Goal: Information Seeking & Learning: Understand process/instructions

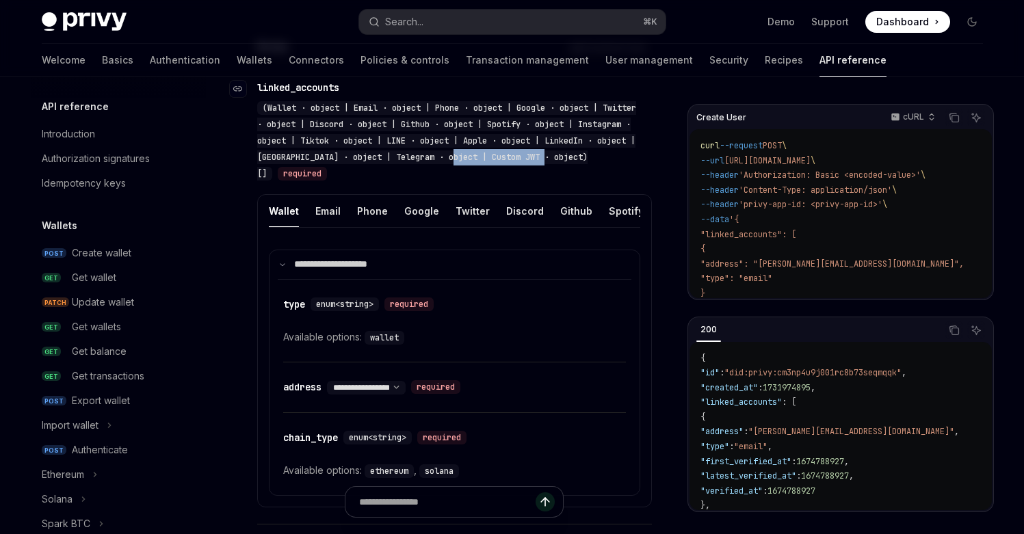
scroll to position [373, 0]
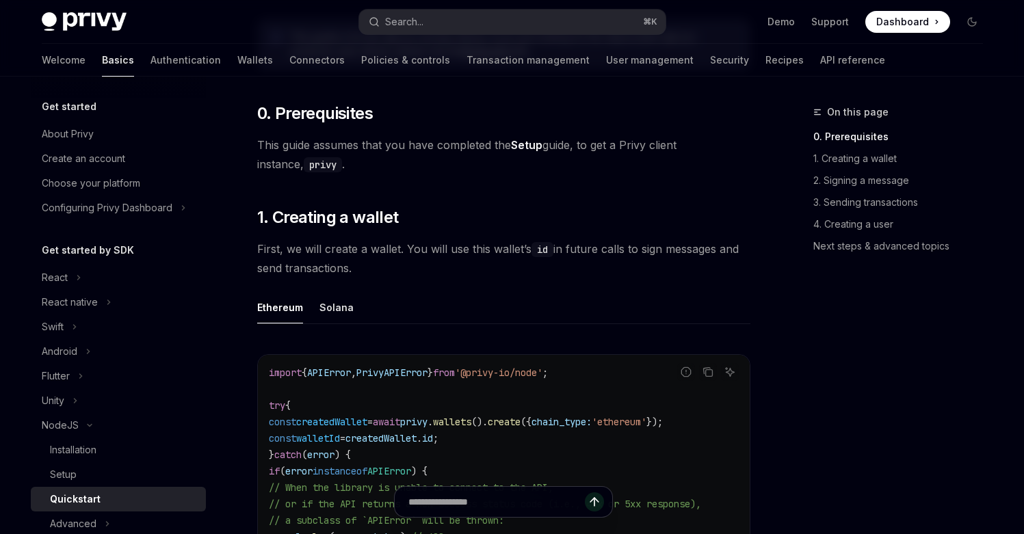
scroll to position [160, 0]
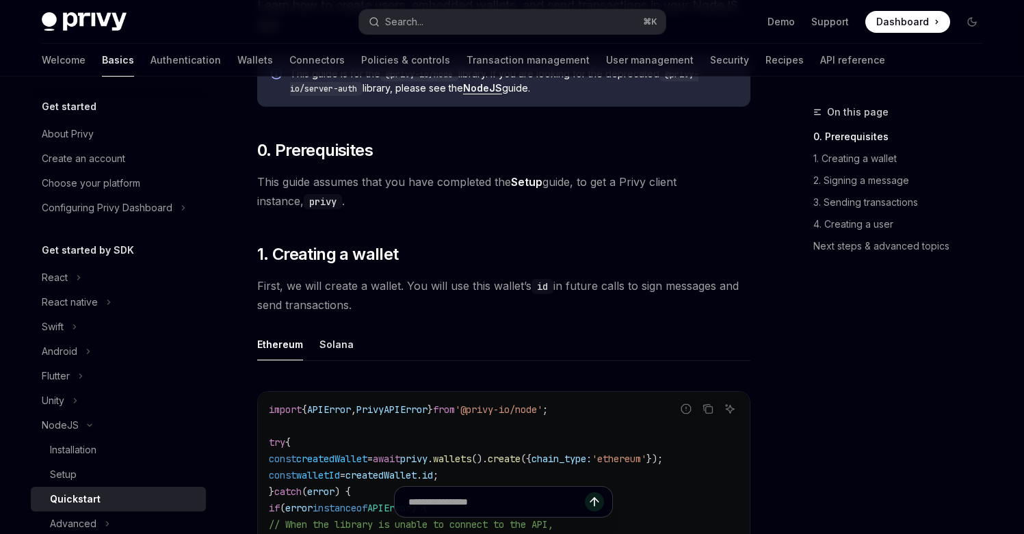
click at [530, 172] on span "This guide assumes that you have completed the Setup guide, to get a Privy clie…" at bounding box center [503, 191] width 493 height 38
click at [530, 176] on link "Setup" at bounding box center [526, 182] width 31 height 14
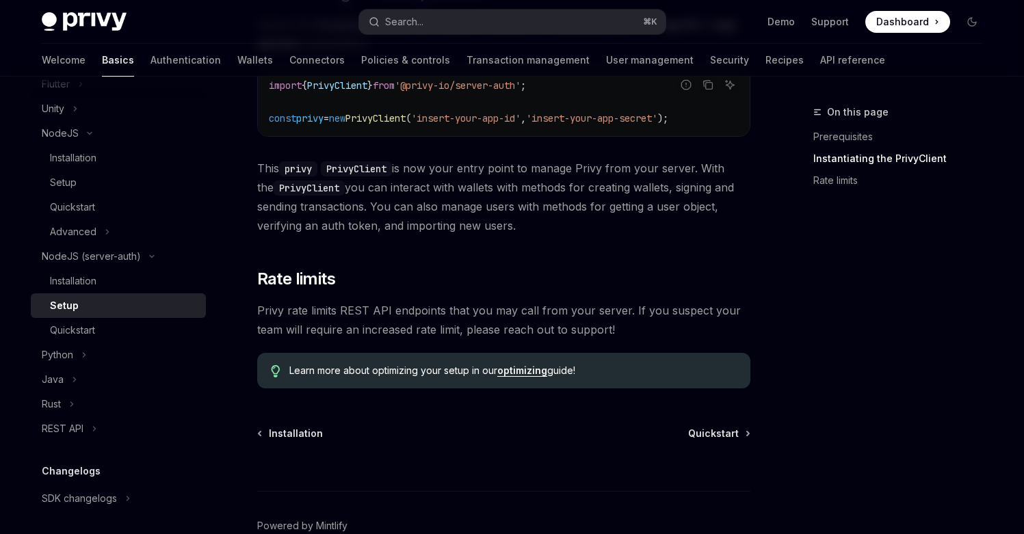
scroll to position [491, 0]
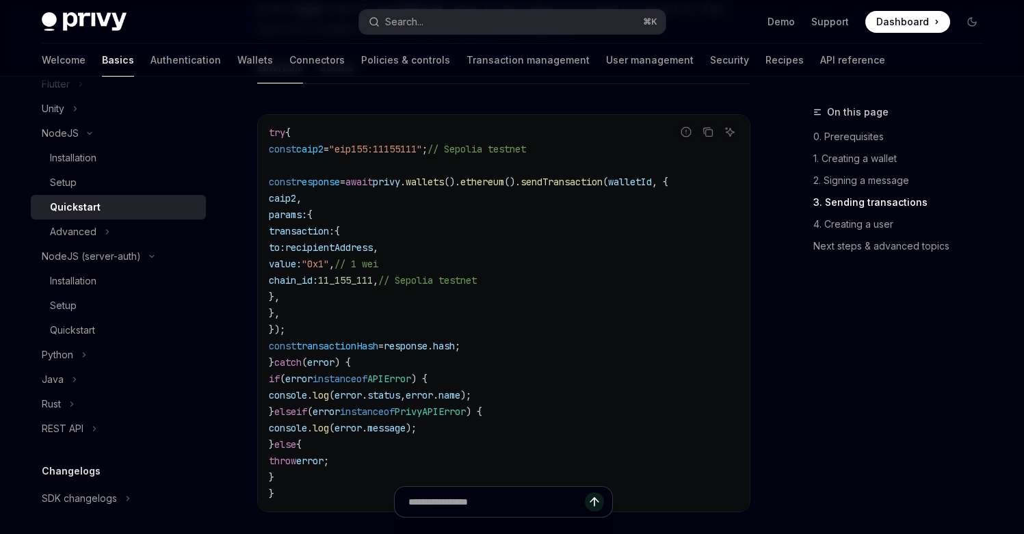
scroll to position [1782, 0]
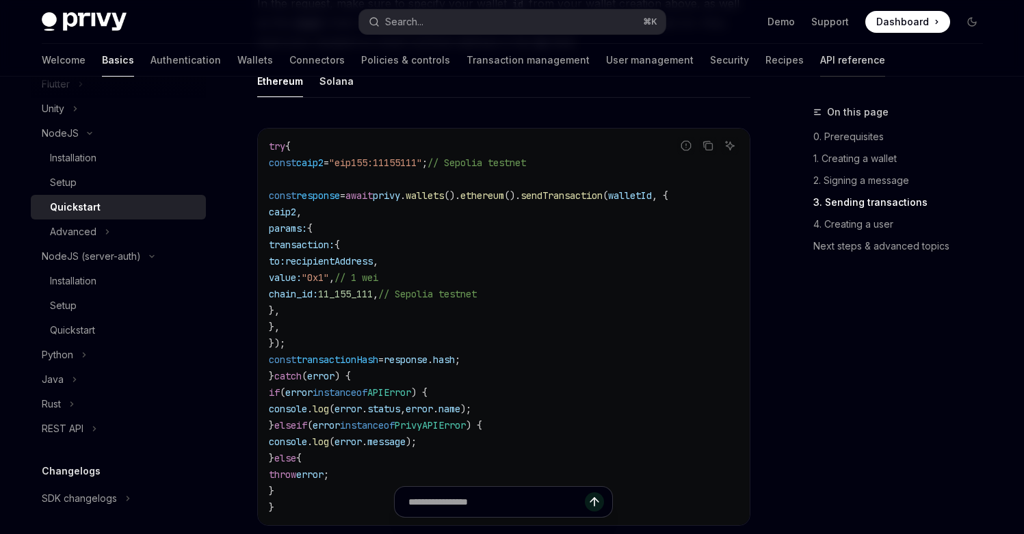
click at [820, 60] on link "API reference" at bounding box center [852, 60] width 65 height 33
type textarea "*"
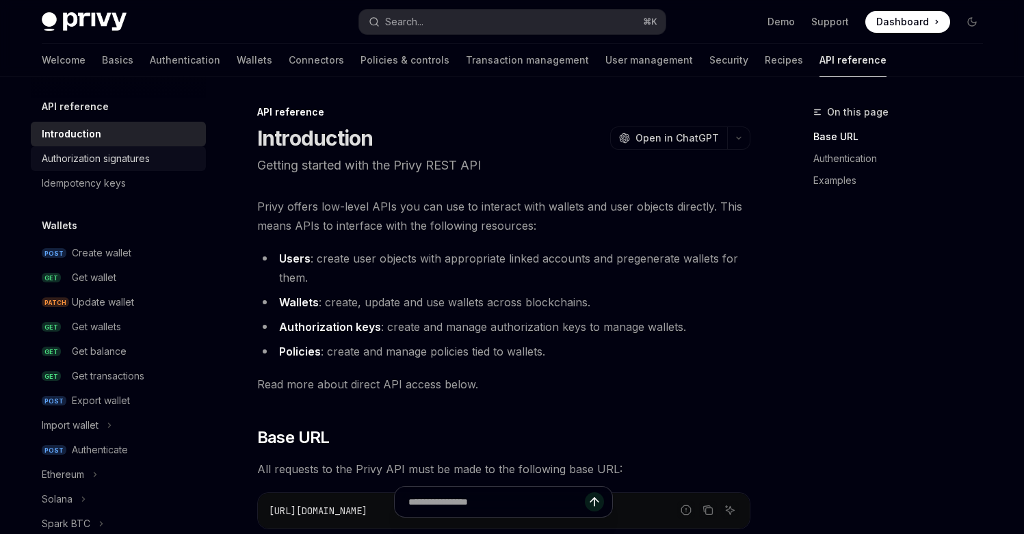
click at [133, 153] on div "Authorization signatures" at bounding box center [96, 159] width 108 height 16
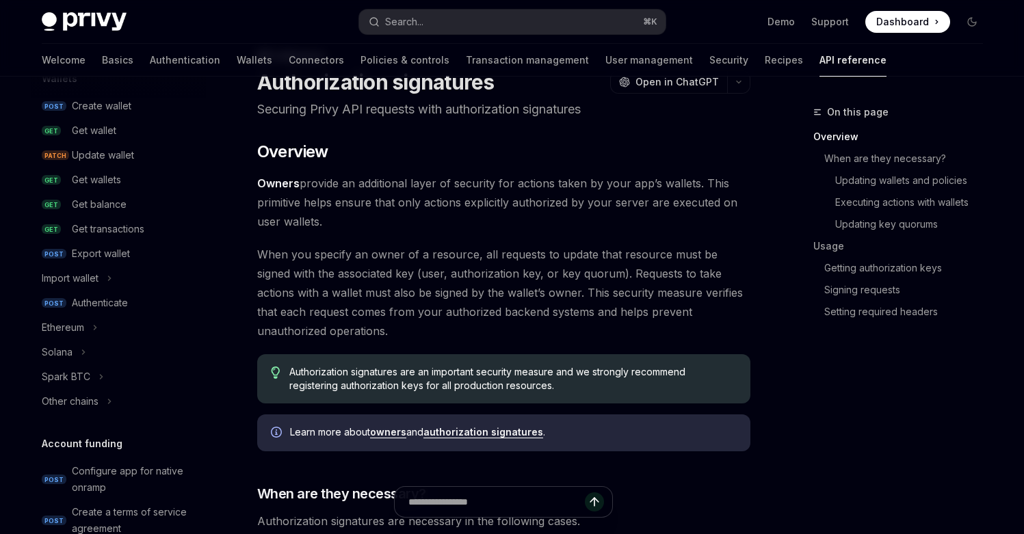
scroll to position [133, 0]
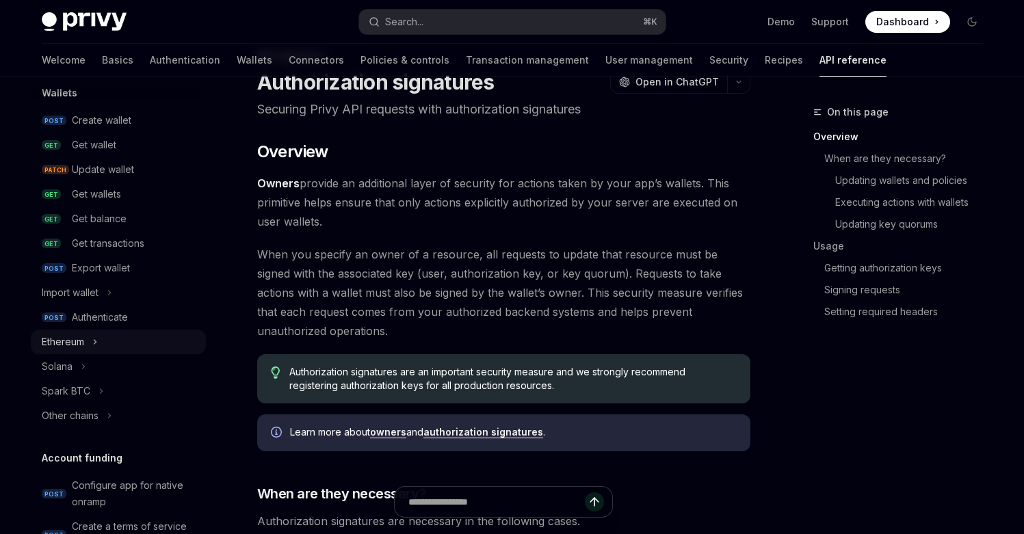
click at [116, 344] on button "Ethereum" at bounding box center [118, 342] width 175 height 25
type textarea "*"
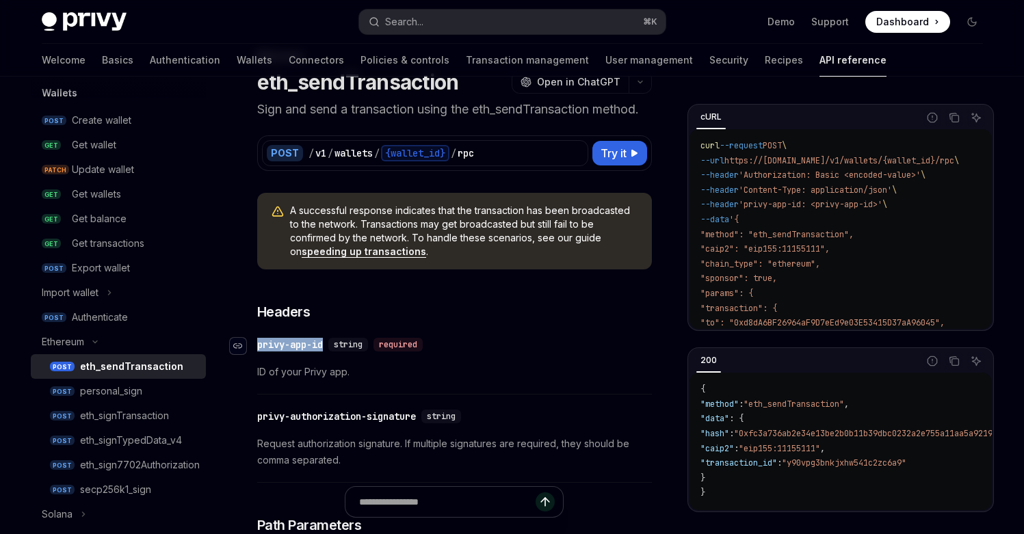
drag, startPoint x: 327, startPoint y: 345, endPoint x: 237, endPoint y: 343, distance: 90.3
click at [257, 343] on div "​ privy-app-id string required" at bounding box center [342, 345] width 171 height 14
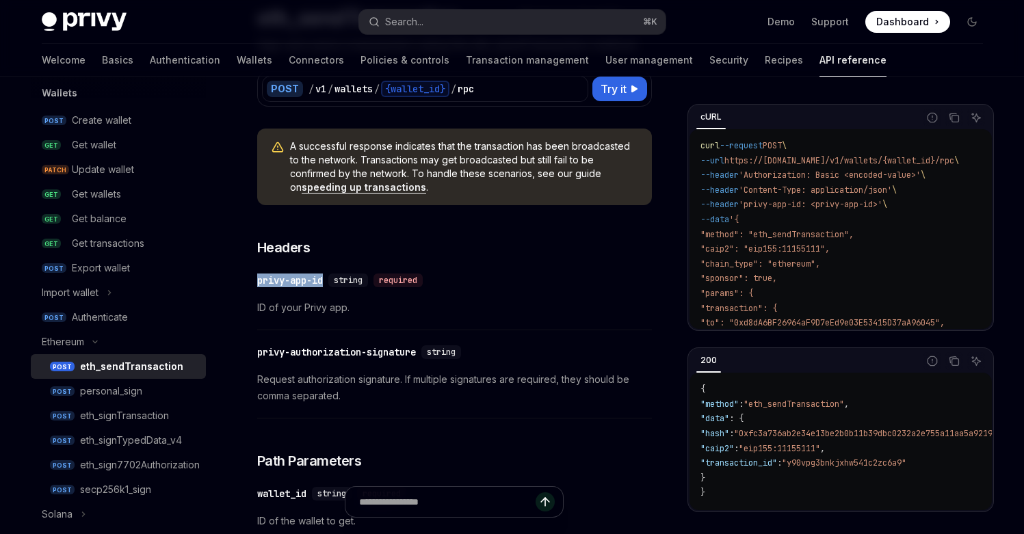
scroll to position [125, 0]
